Goal: Navigation & Orientation: Find specific page/section

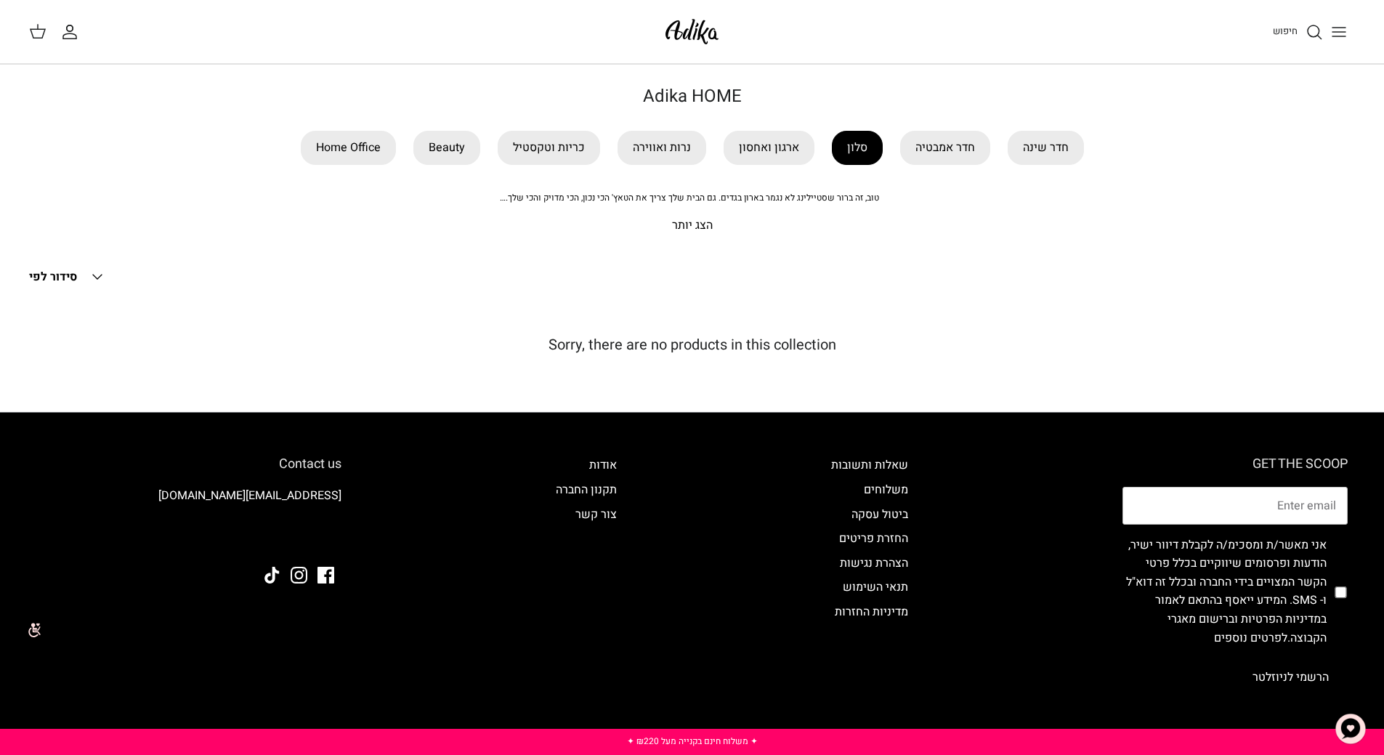
click at [851, 145] on link "סלון" at bounding box center [857, 148] width 51 height 34
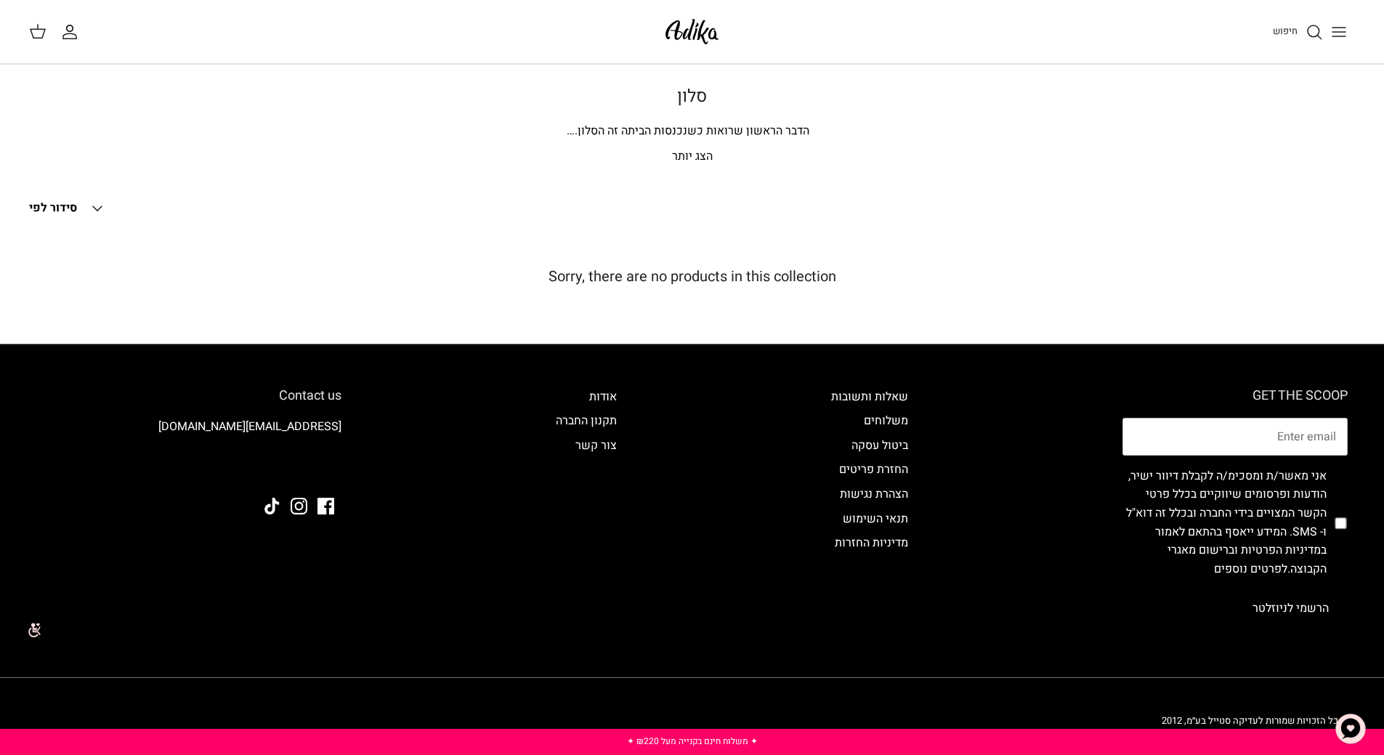
click at [693, 156] on p "הצג יותר" at bounding box center [692, 157] width 1017 height 19
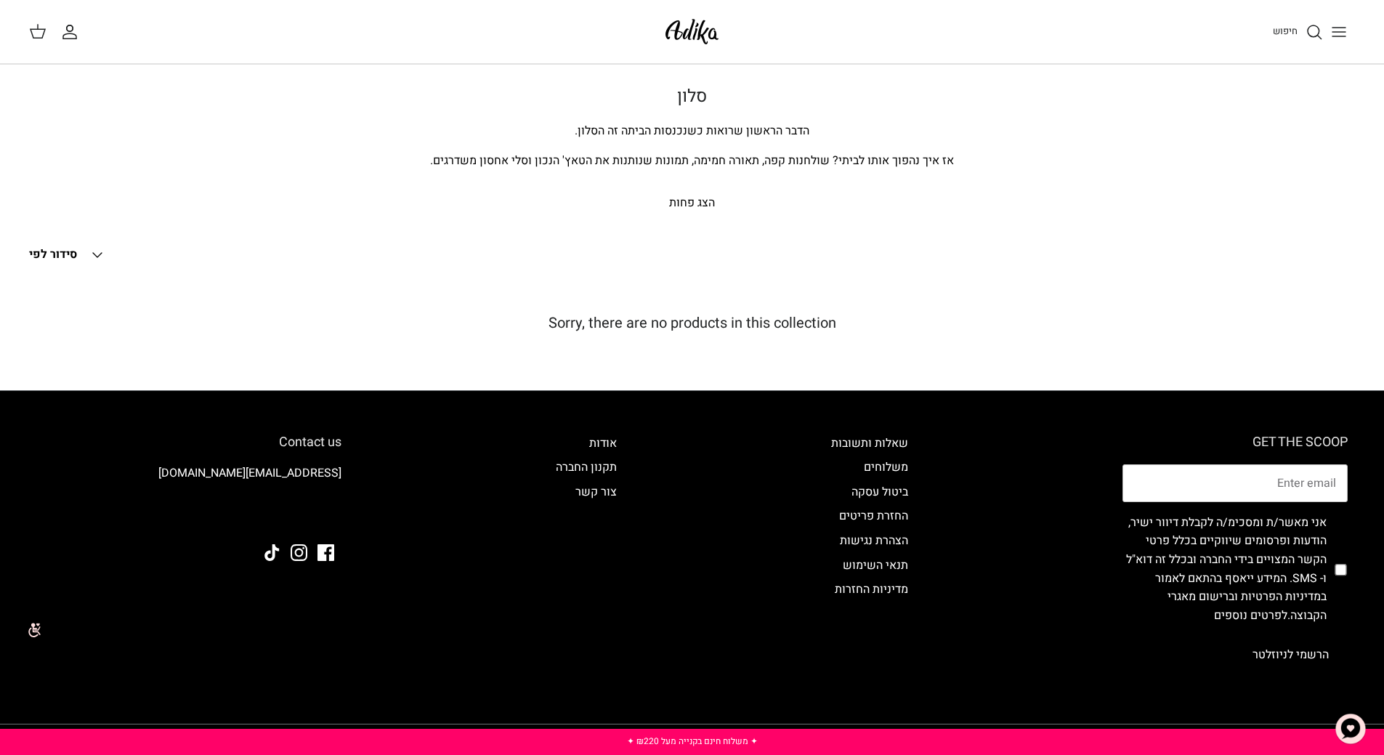
click at [1331, 31] on icon "Toggle menu" at bounding box center [1339, 31] width 17 height 17
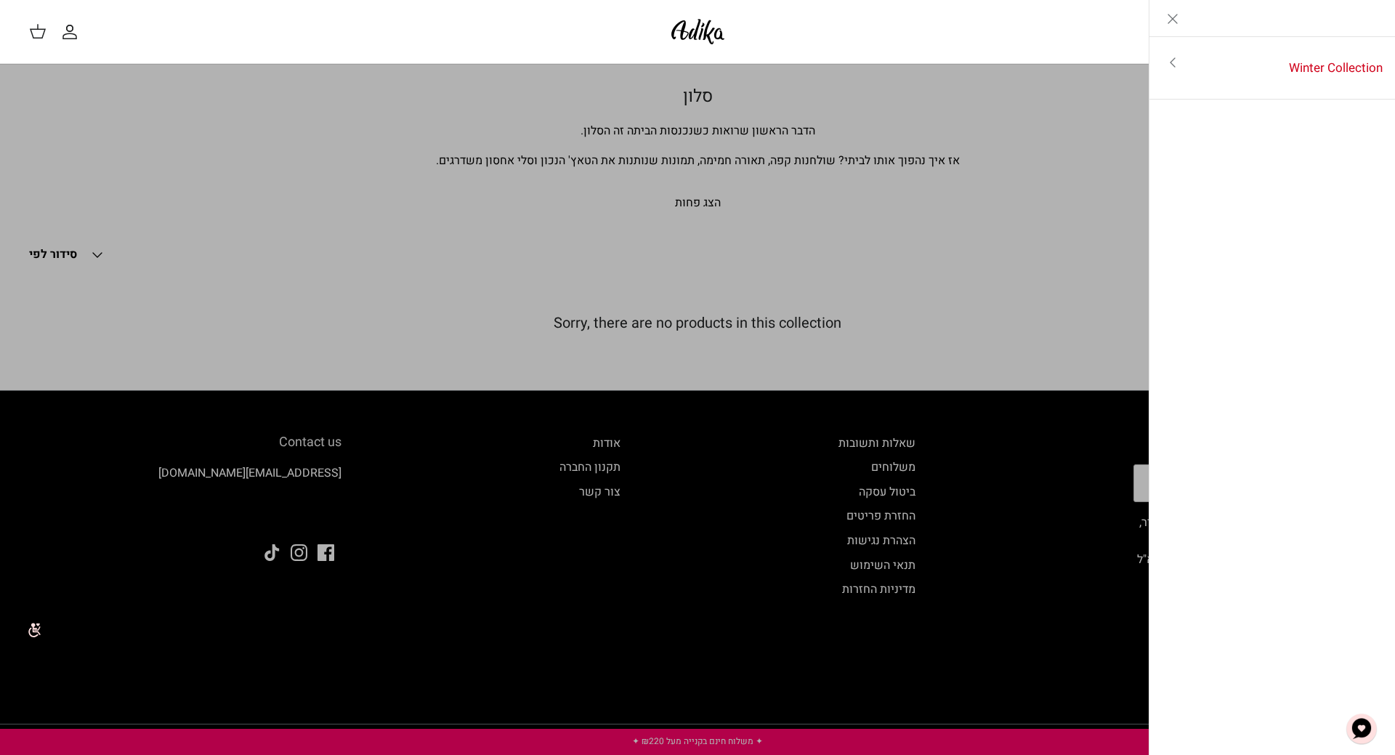
click at [711, 25] on img at bounding box center [698, 32] width 62 height 34
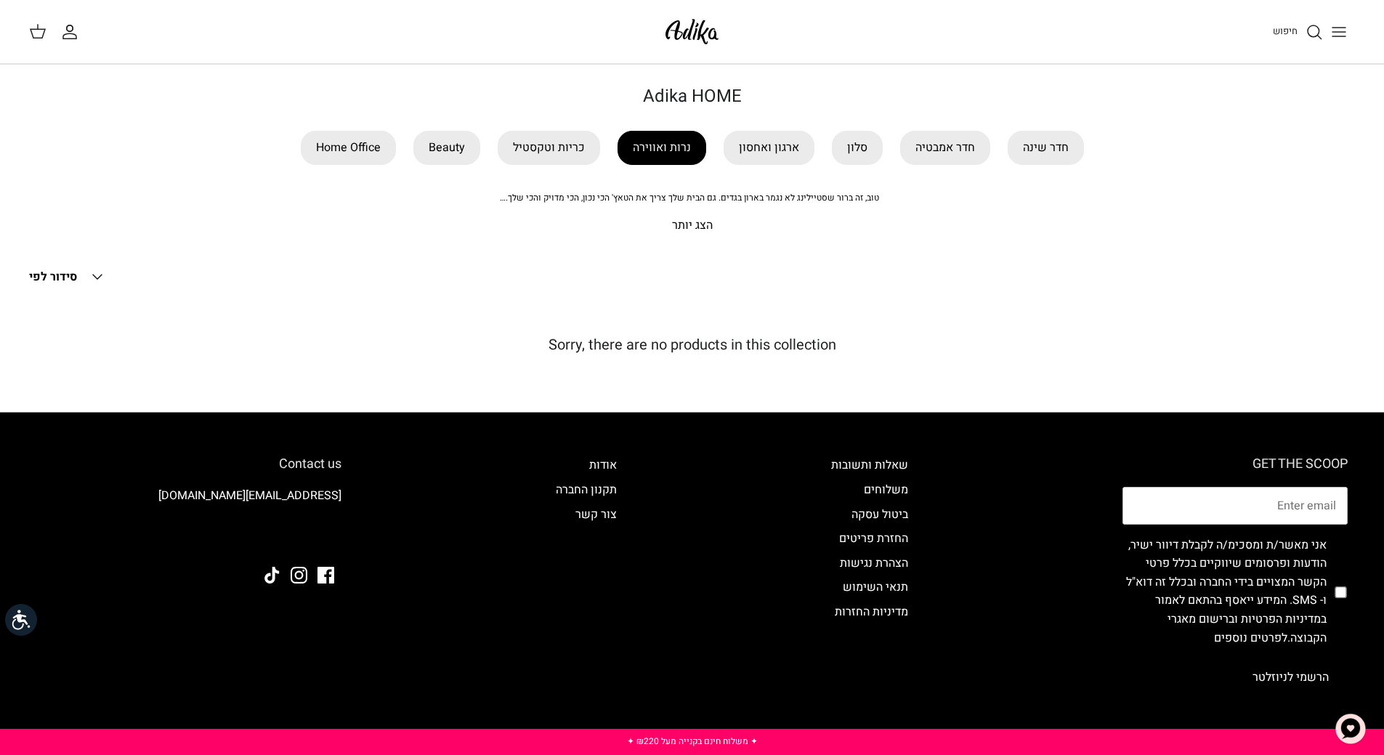
click at [664, 143] on link "נרות ואווירה" at bounding box center [662, 148] width 89 height 34
